Goal: Information Seeking & Learning: Understand process/instructions

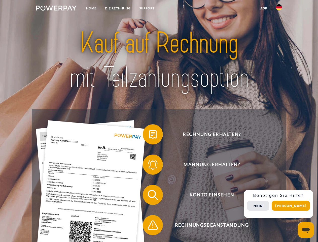
click at [56, 9] on img at bounding box center [56, 8] width 41 height 5
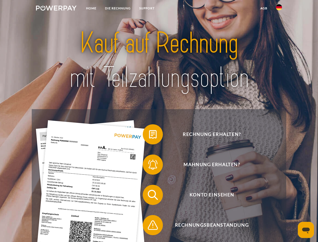
click at [279, 9] on img at bounding box center [279, 7] width 6 height 6
click at [263, 8] on link "agb" at bounding box center [264, 8] width 16 height 9
click at [149, 135] on span at bounding box center [145, 134] width 25 height 25
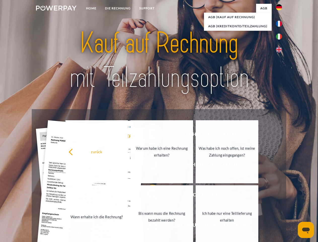
click at [128, 195] on link "Wann erhalte ich die Rechnung?" at bounding box center [96, 216] width 63 height 63
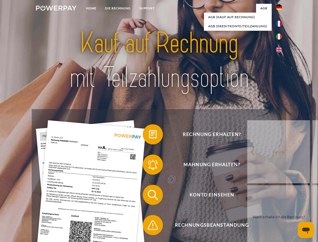
click at [149, 226] on span at bounding box center [145, 224] width 25 height 25
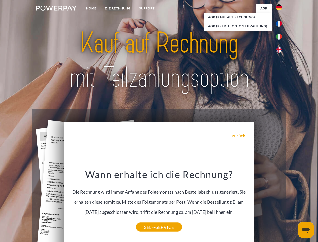
click at [280, 204] on div "Rechnung erhalten? Mahnung erhalten? Konto einsehen" at bounding box center [159, 209] width 254 height 201
click at [268, 205] on span "Konto einsehen" at bounding box center [211, 194] width 123 height 20
click at [292, 205] on header "Home DIE RECHNUNG SUPPORT" at bounding box center [159, 173] width 318 height 347
